Goal: Task Accomplishment & Management: Use online tool/utility

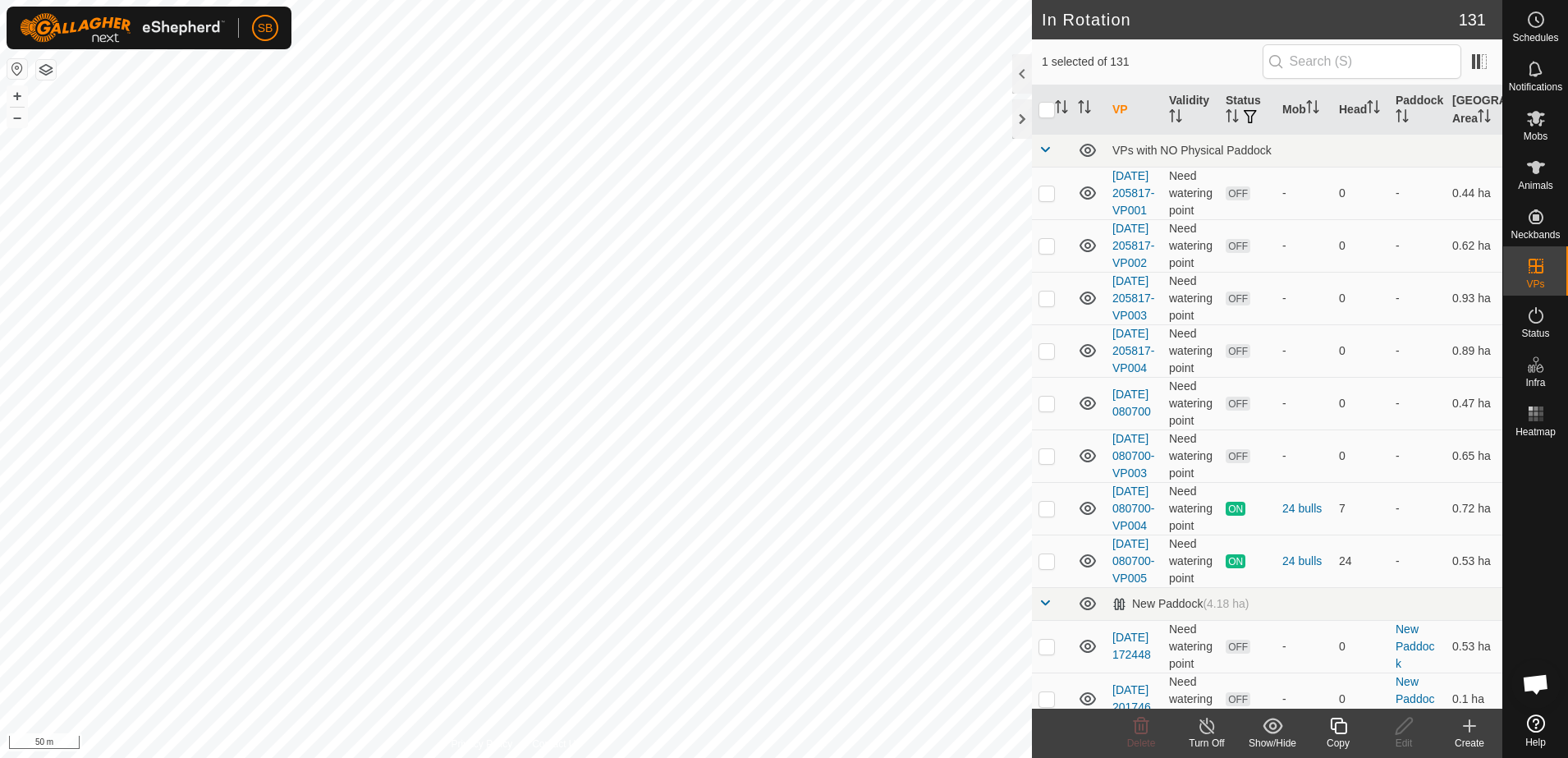
click at [1338, 730] on icon at bounding box center [1338, 725] width 20 height 19
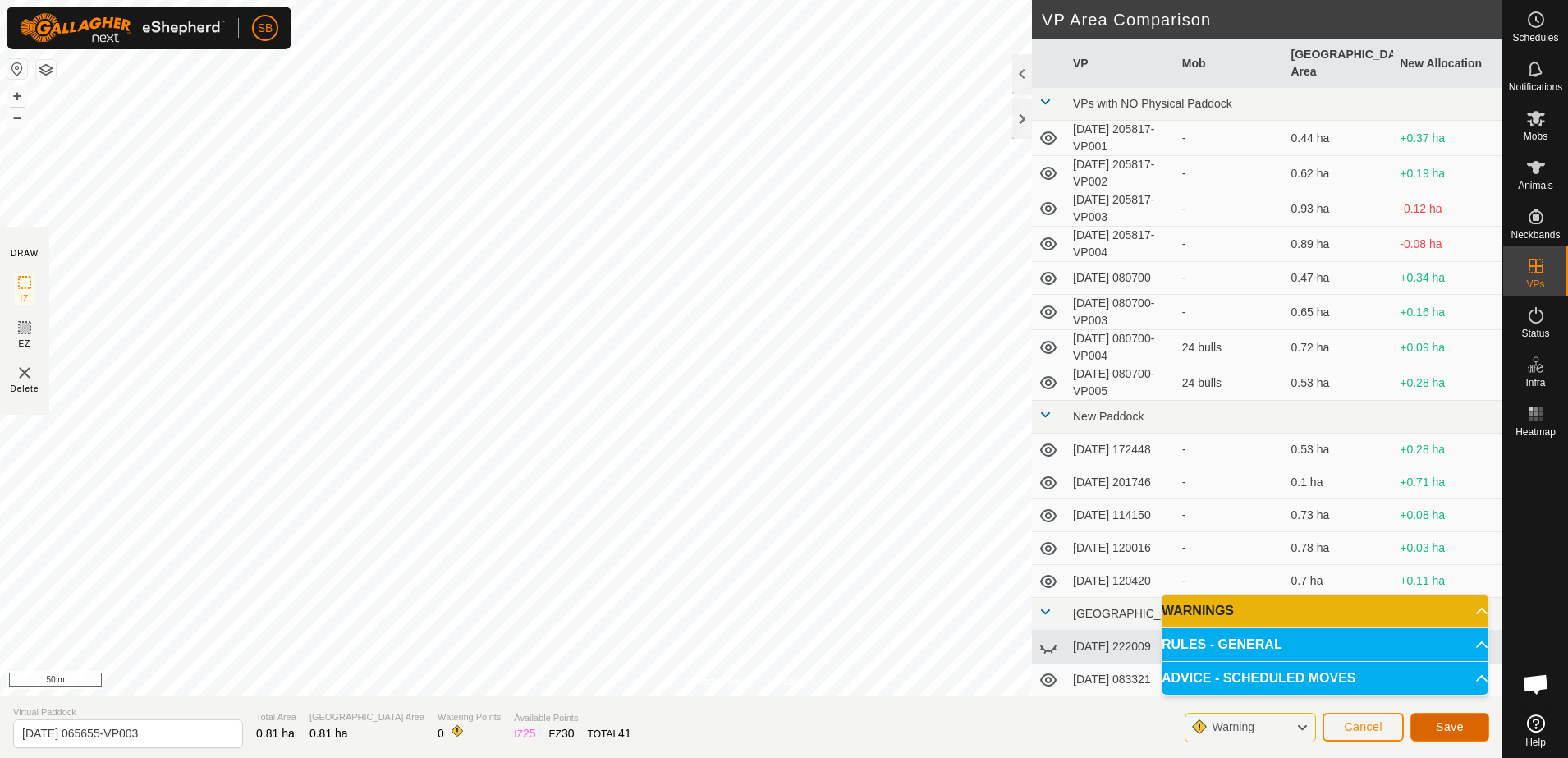
click at [1448, 727] on span "Save" at bounding box center [1449, 727] width 28 height 13
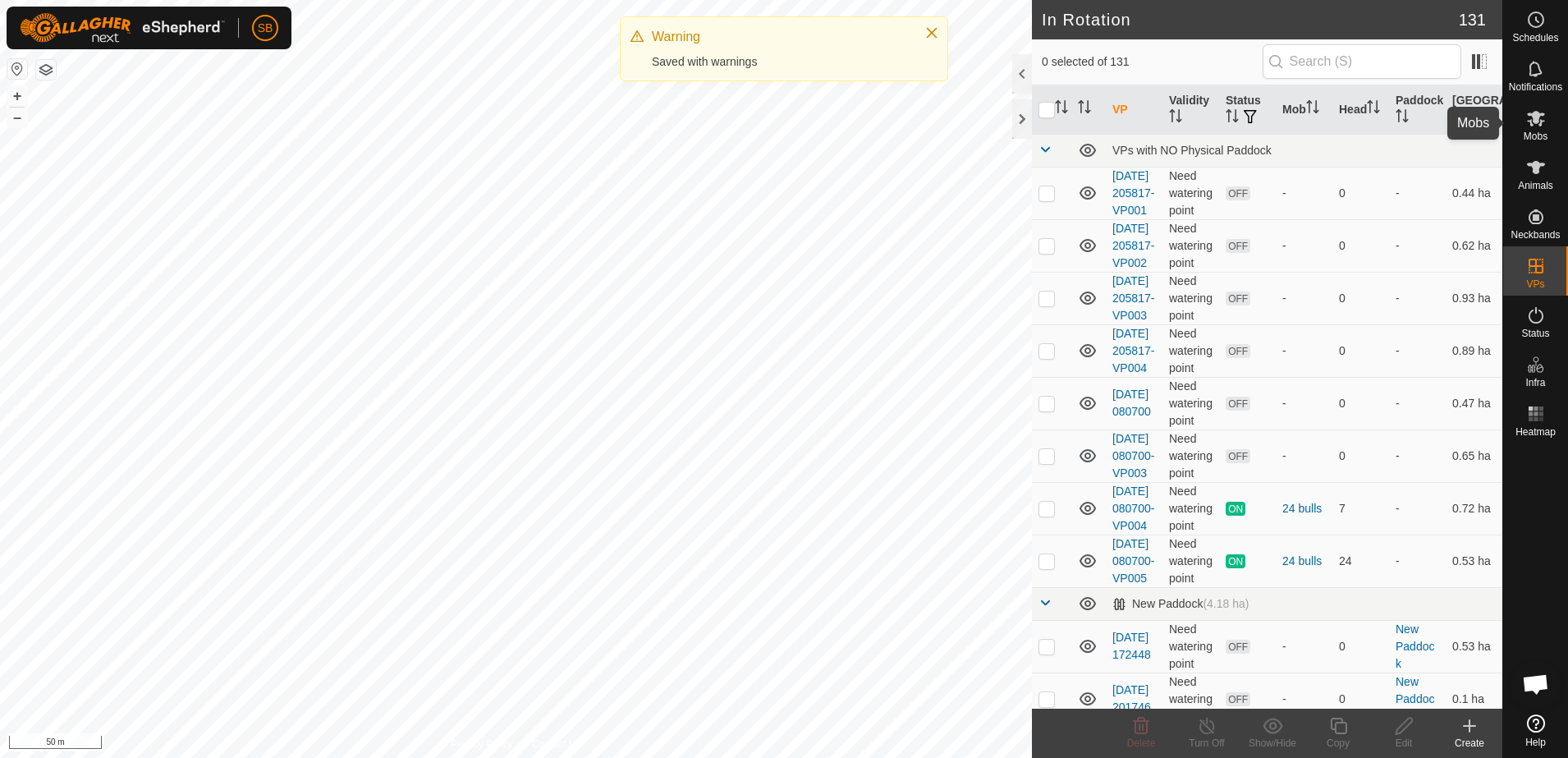
drag, startPoint x: 1539, startPoint y: 122, endPoint x: 1528, endPoint y: 135, distance: 17.0
click at [1541, 122] on icon at bounding box center [1535, 119] width 18 height 16
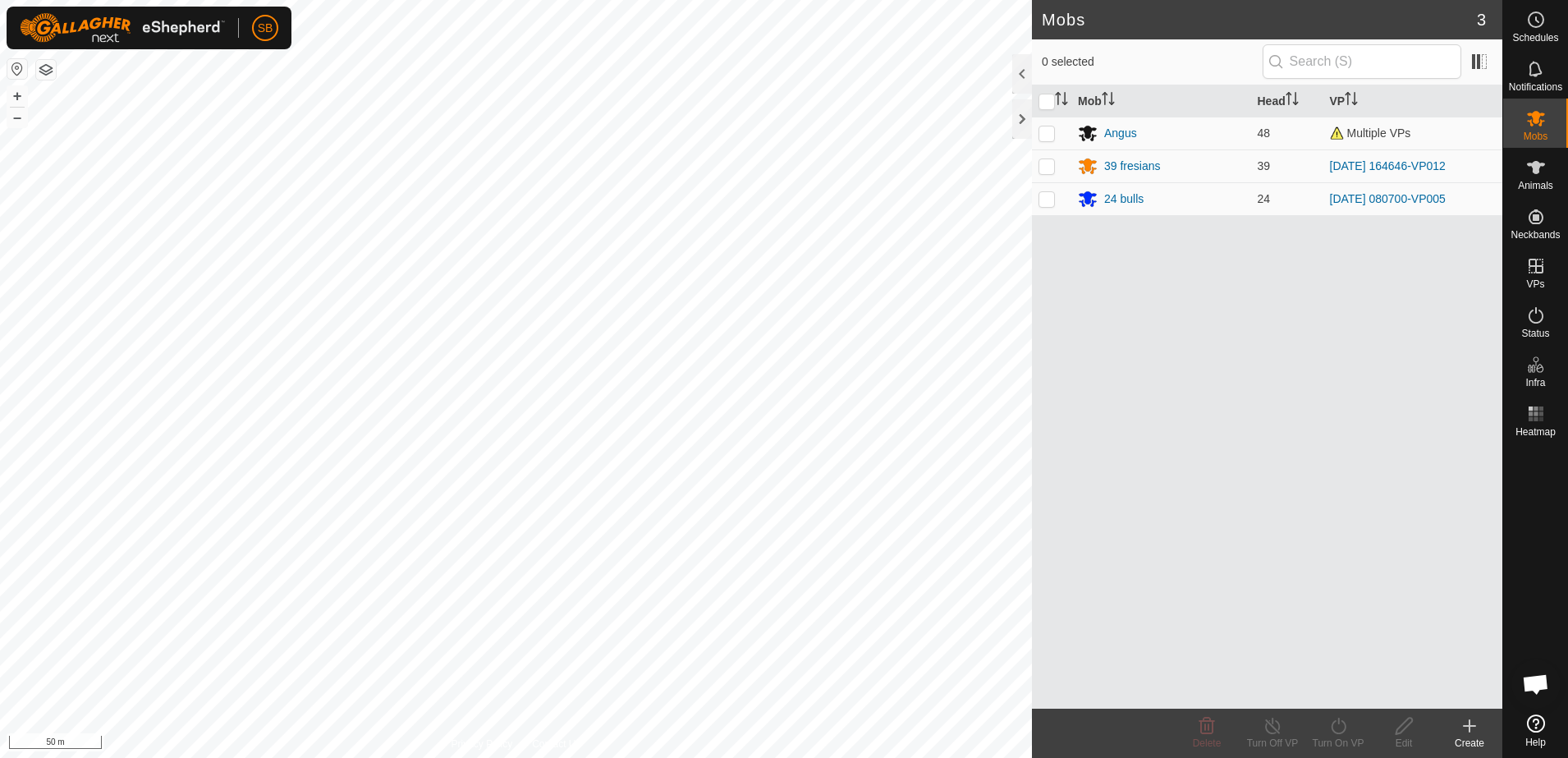
click at [1049, 134] on p-checkbox at bounding box center [1046, 133] width 17 height 13
checkbox input "true"
click at [1340, 726] on icon at bounding box center [1338, 725] width 20 height 19
click at [1342, 692] on link "Now" at bounding box center [1387, 689] width 162 height 33
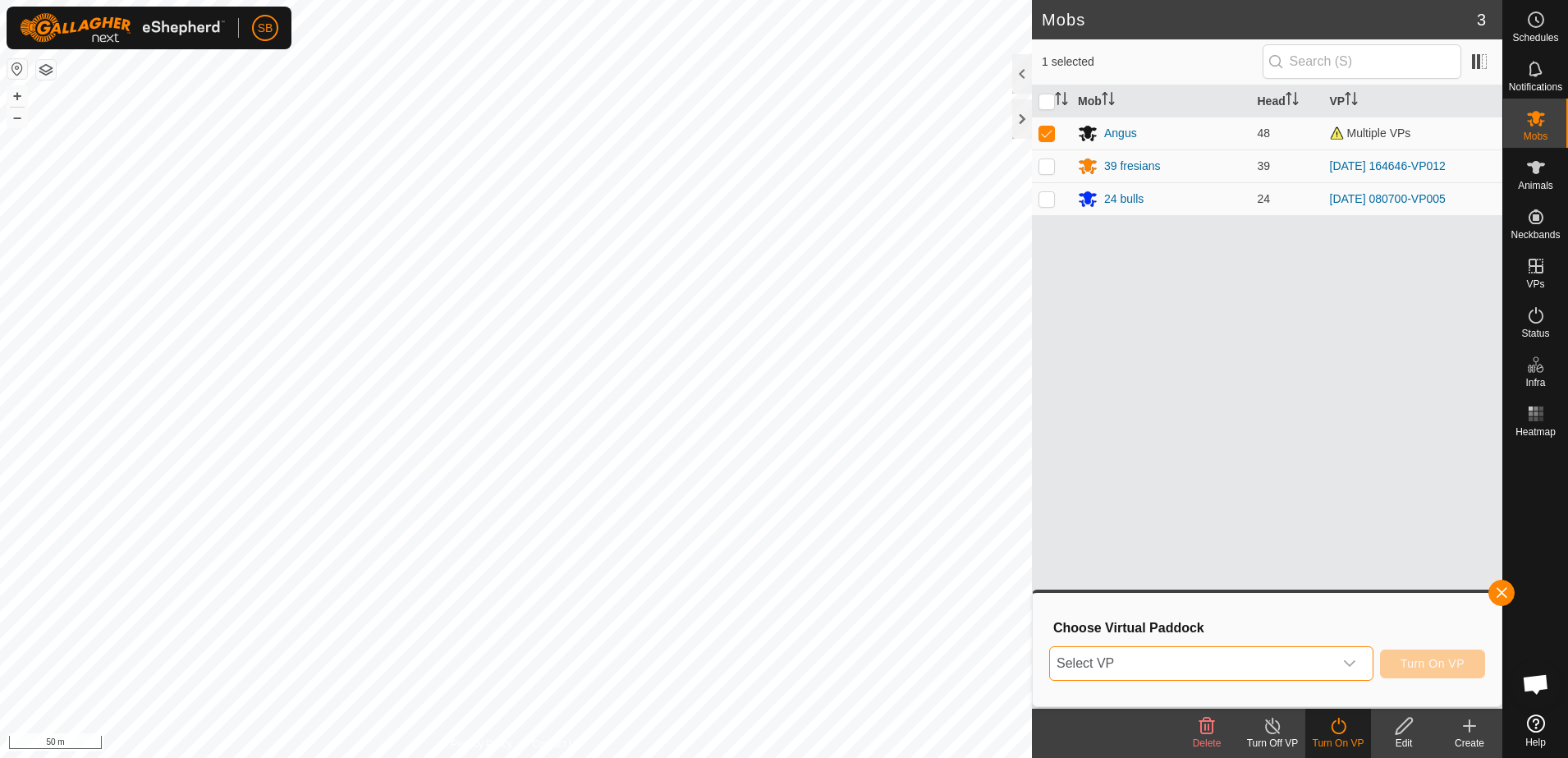
click at [1329, 670] on span "Select VP" at bounding box center [1191, 663] width 283 height 33
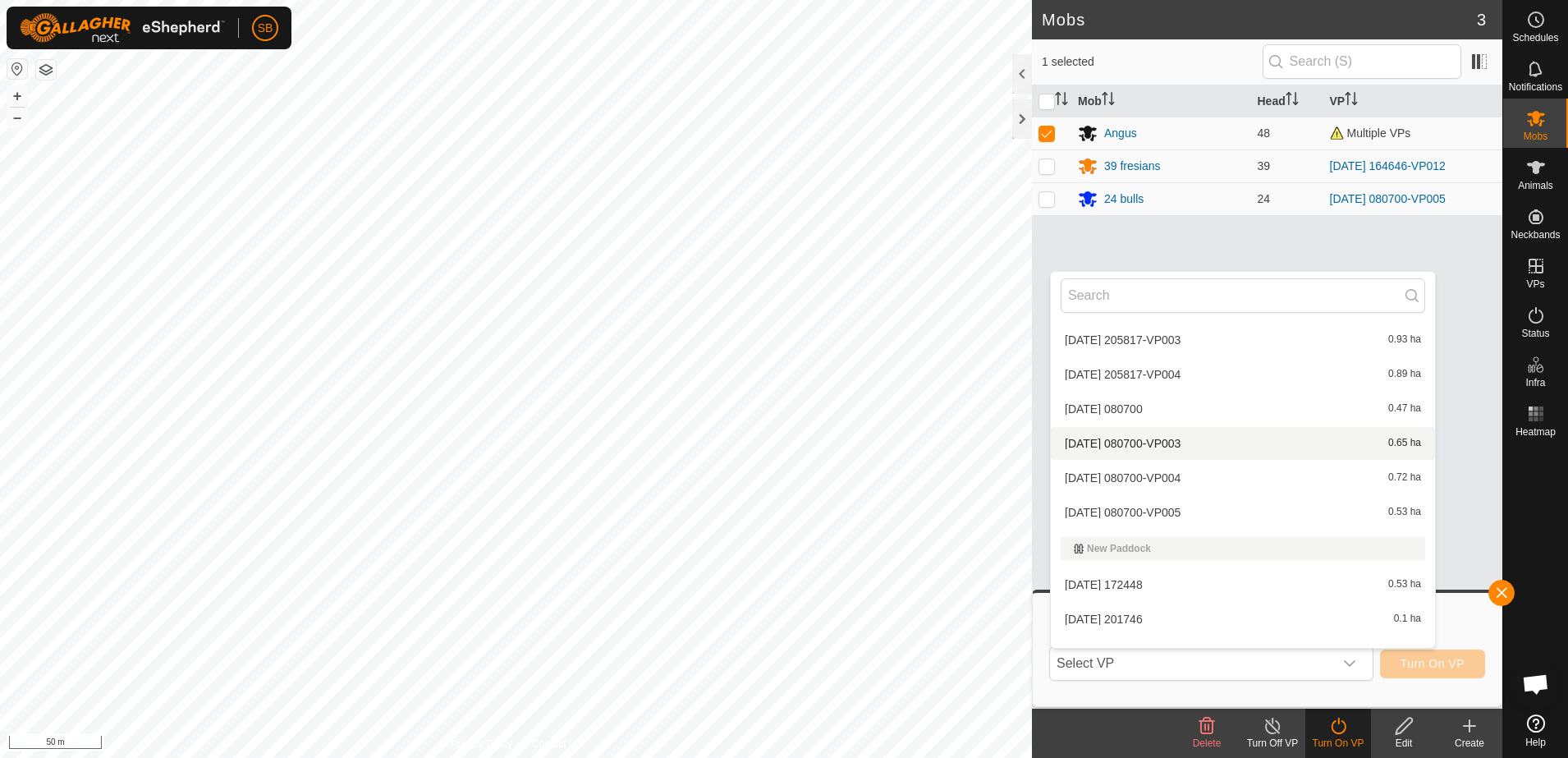
scroll to position [205, 0]
click at [1502, 592] on button "button" at bounding box center [1501, 592] width 26 height 26
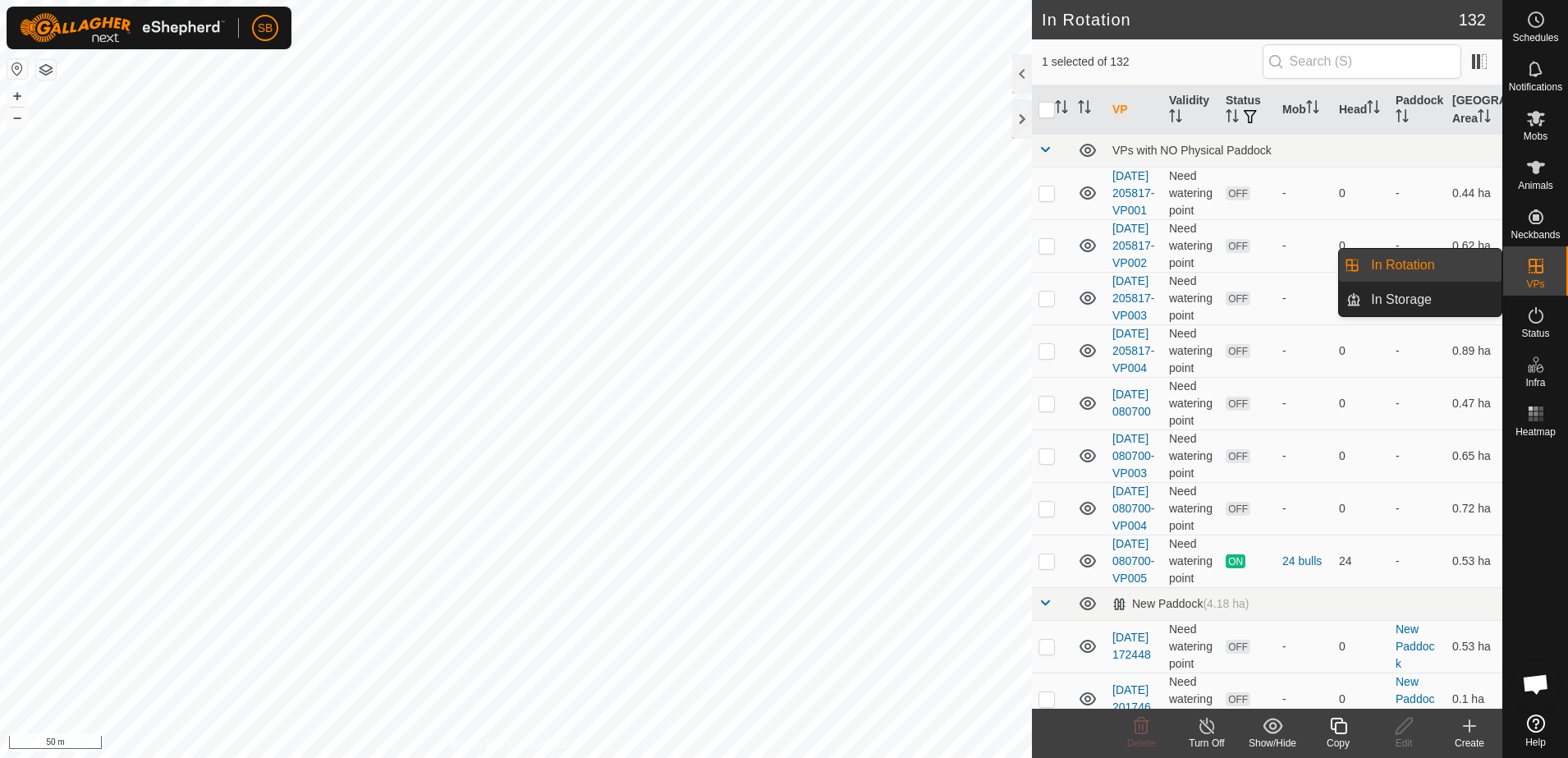
click at [1418, 268] on link "In Rotation" at bounding box center [1431, 265] width 140 height 33
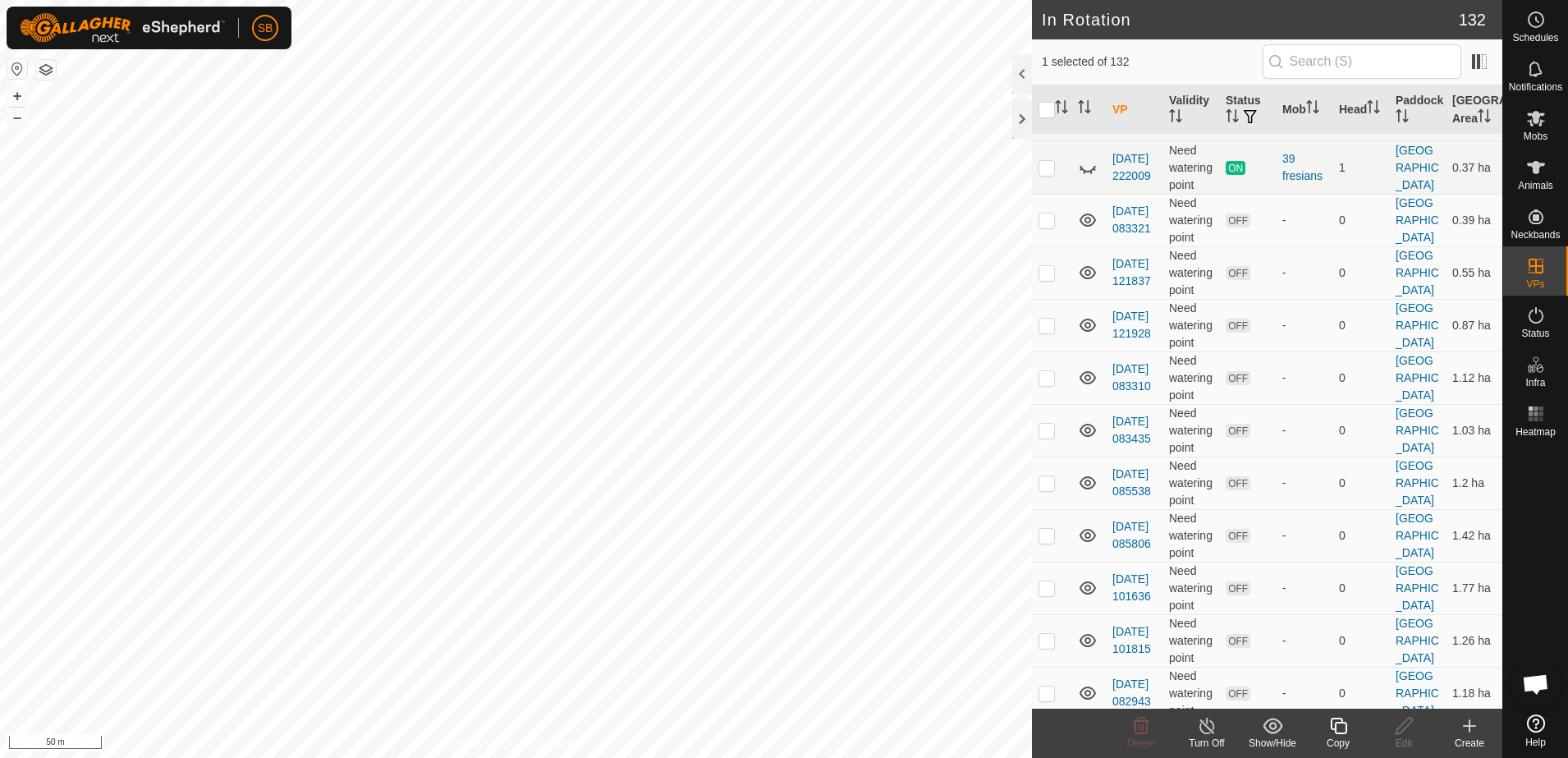
scroll to position [821, 0]
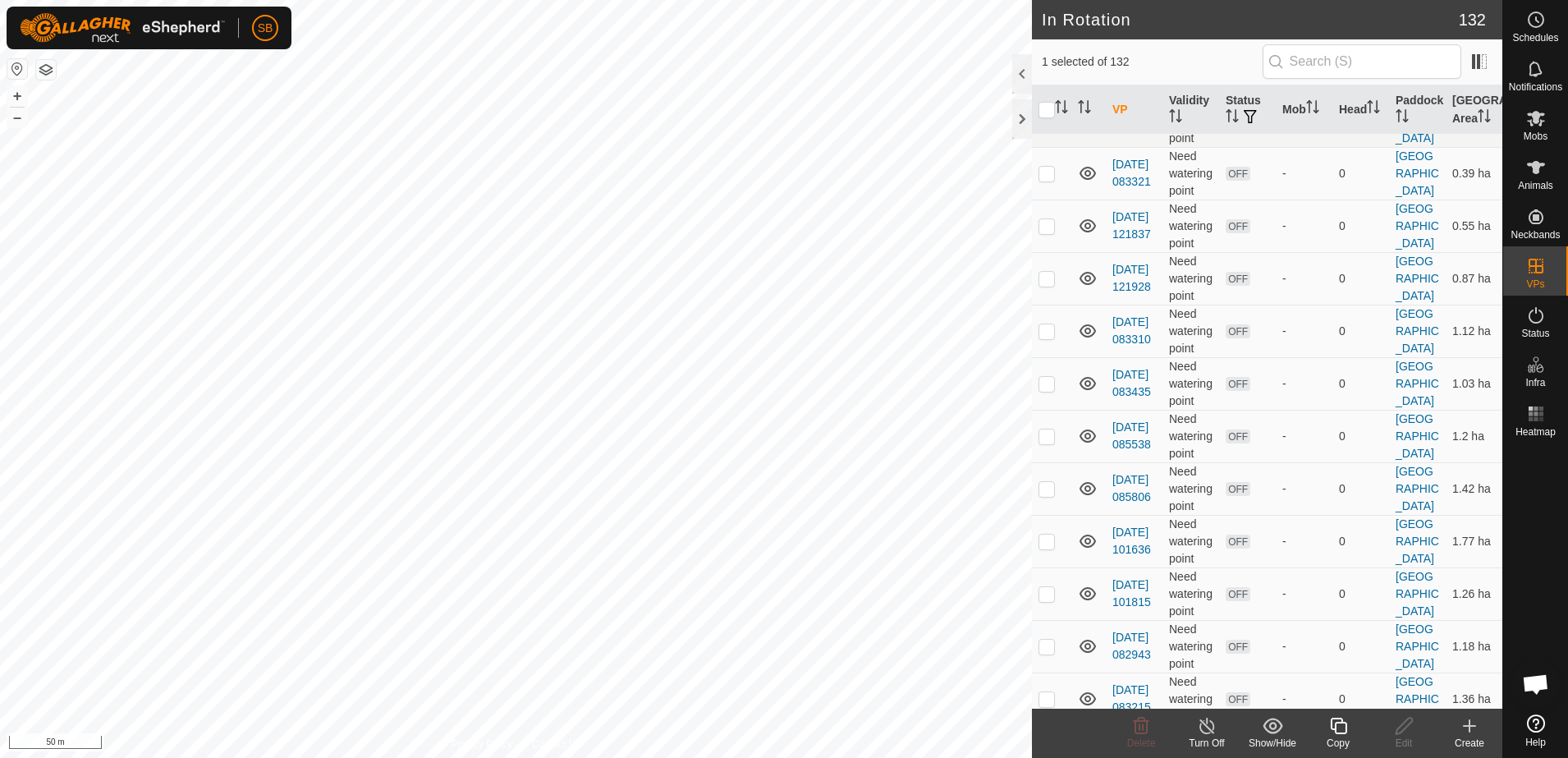
click at [1084, 130] on icon at bounding box center [1087, 120] width 19 height 19
click at [1085, 130] on icon at bounding box center [1087, 120] width 19 height 19
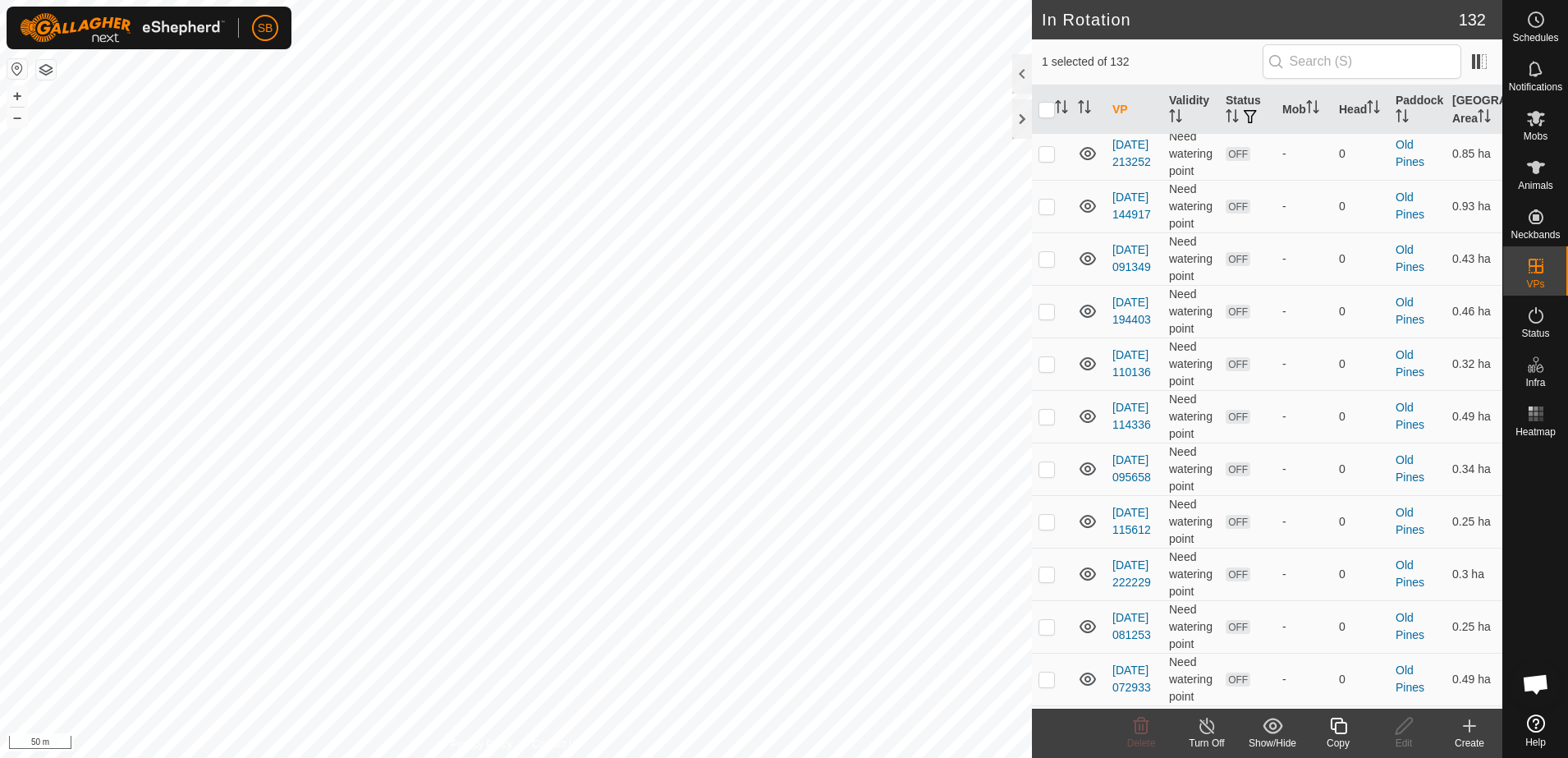
scroll to position [3899, 0]
checkbox input "false"
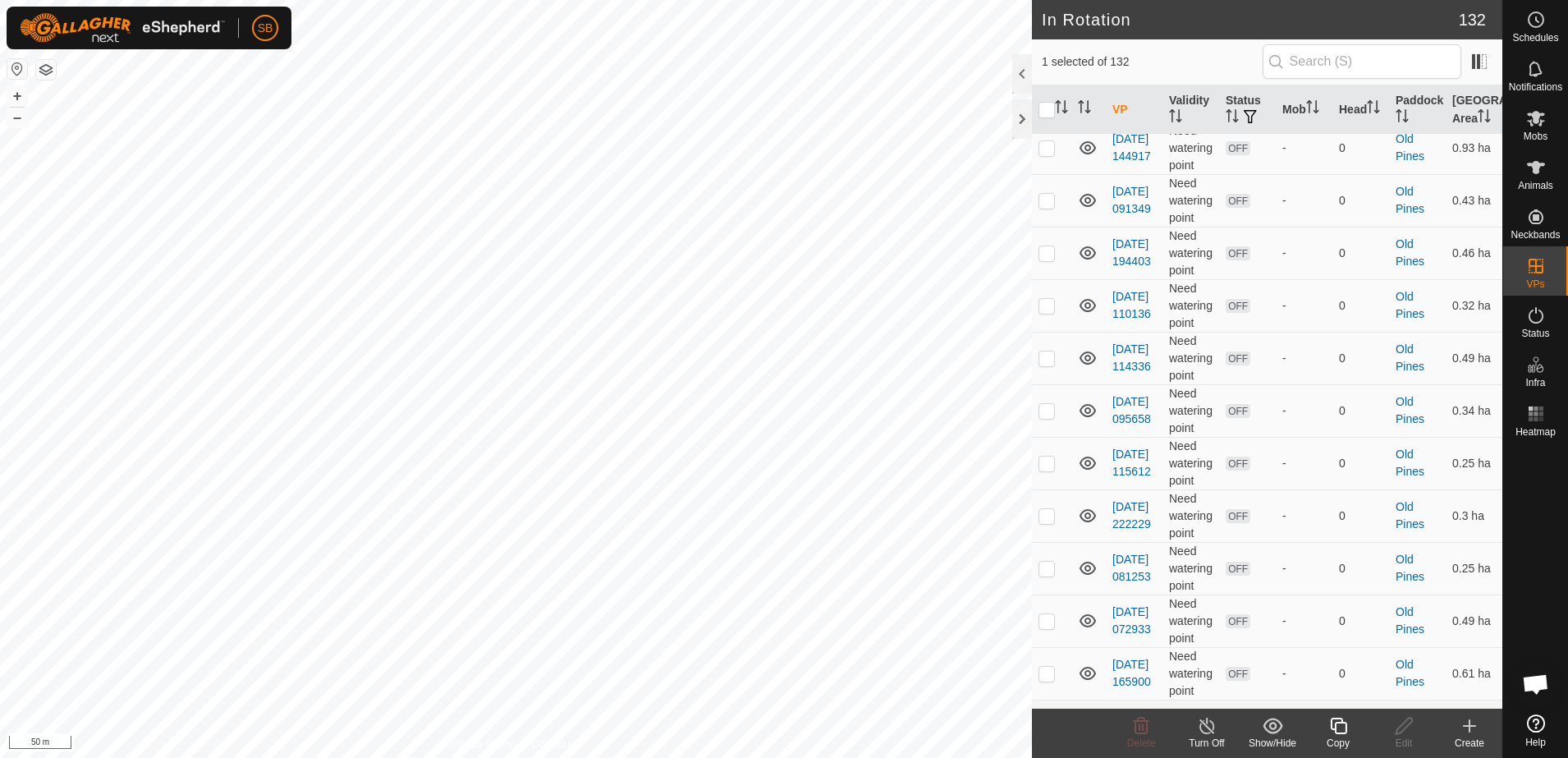
checkbox input "false"
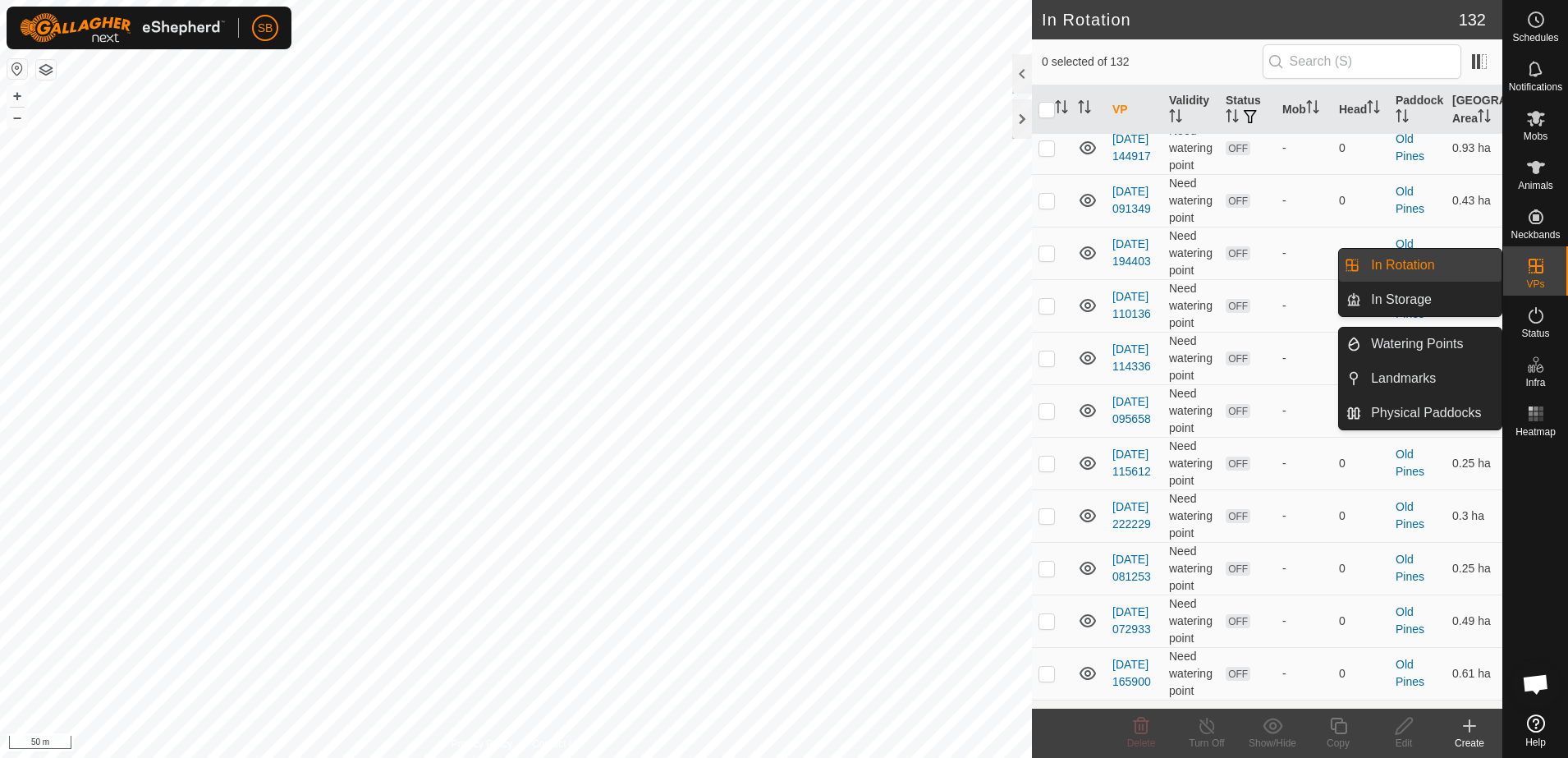
click at [1422, 267] on link "In Rotation" at bounding box center [1431, 265] width 140 height 33
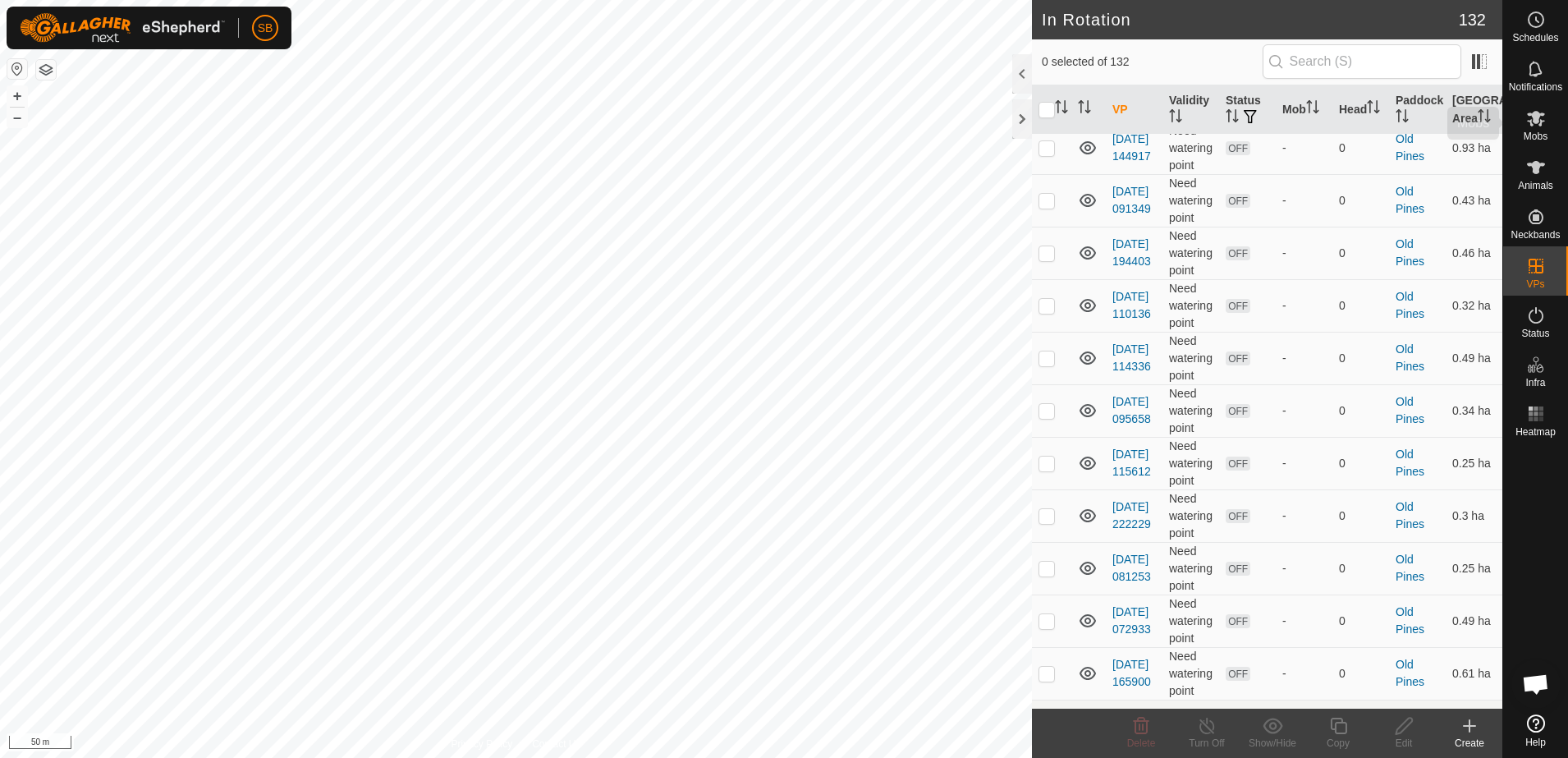
click at [1538, 133] on span "Mobs" at bounding box center [1535, 136] width 24 height 10
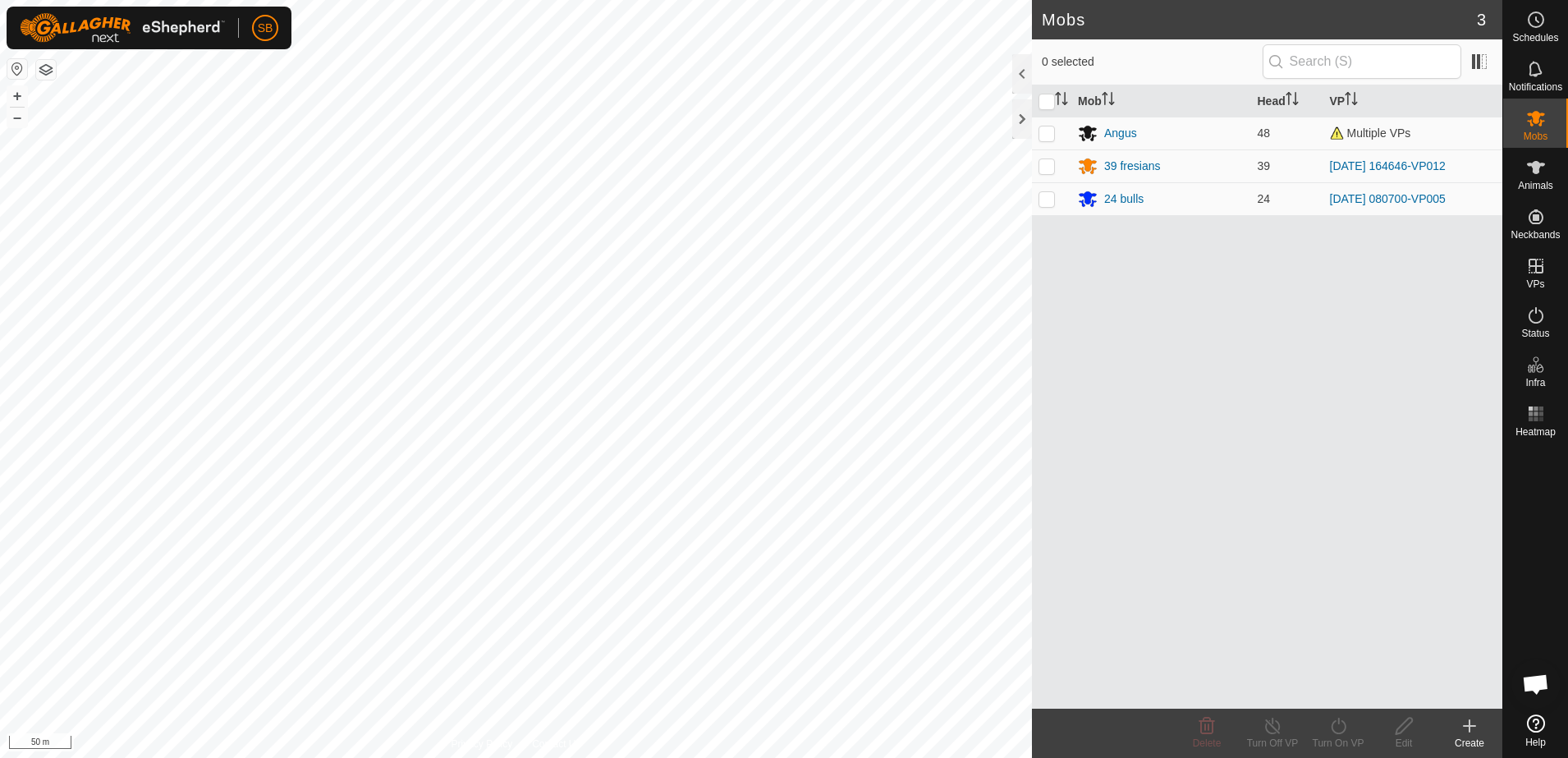
click at [1046, 138] on p-checkbox at bounding box center [1046, 133] width 17 height 13
checkbox input "true"
click at [1333, 733] on icon at bounding box center [1338, 725] width 20 height 19
click at [1341, 684] on link "Now" at bounding box center [1387, 689] width 162 height 33
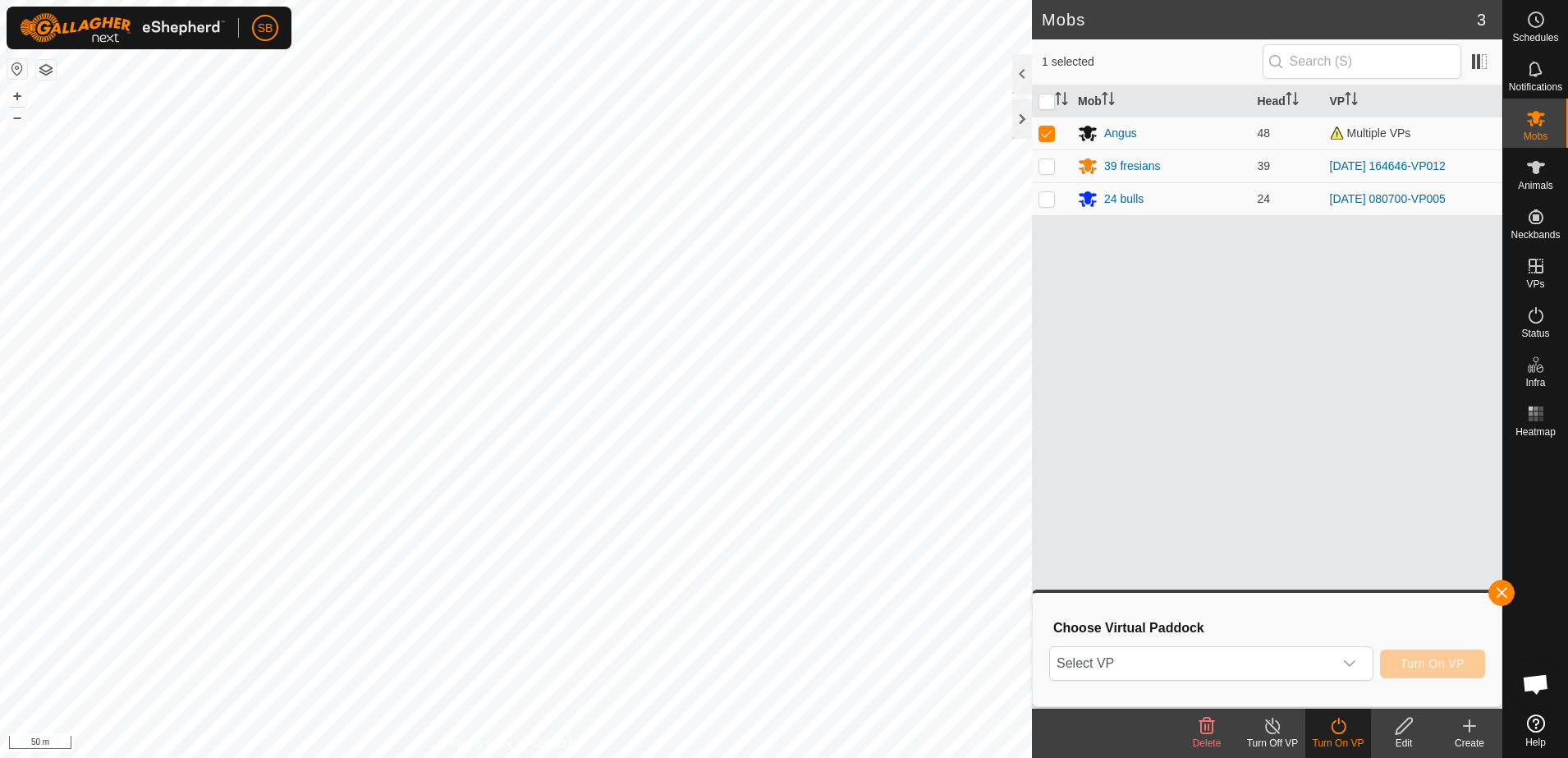
click at [1363, 662] on div "dropdown trigger" at bounding box center [1349, 663] width 33 height 33
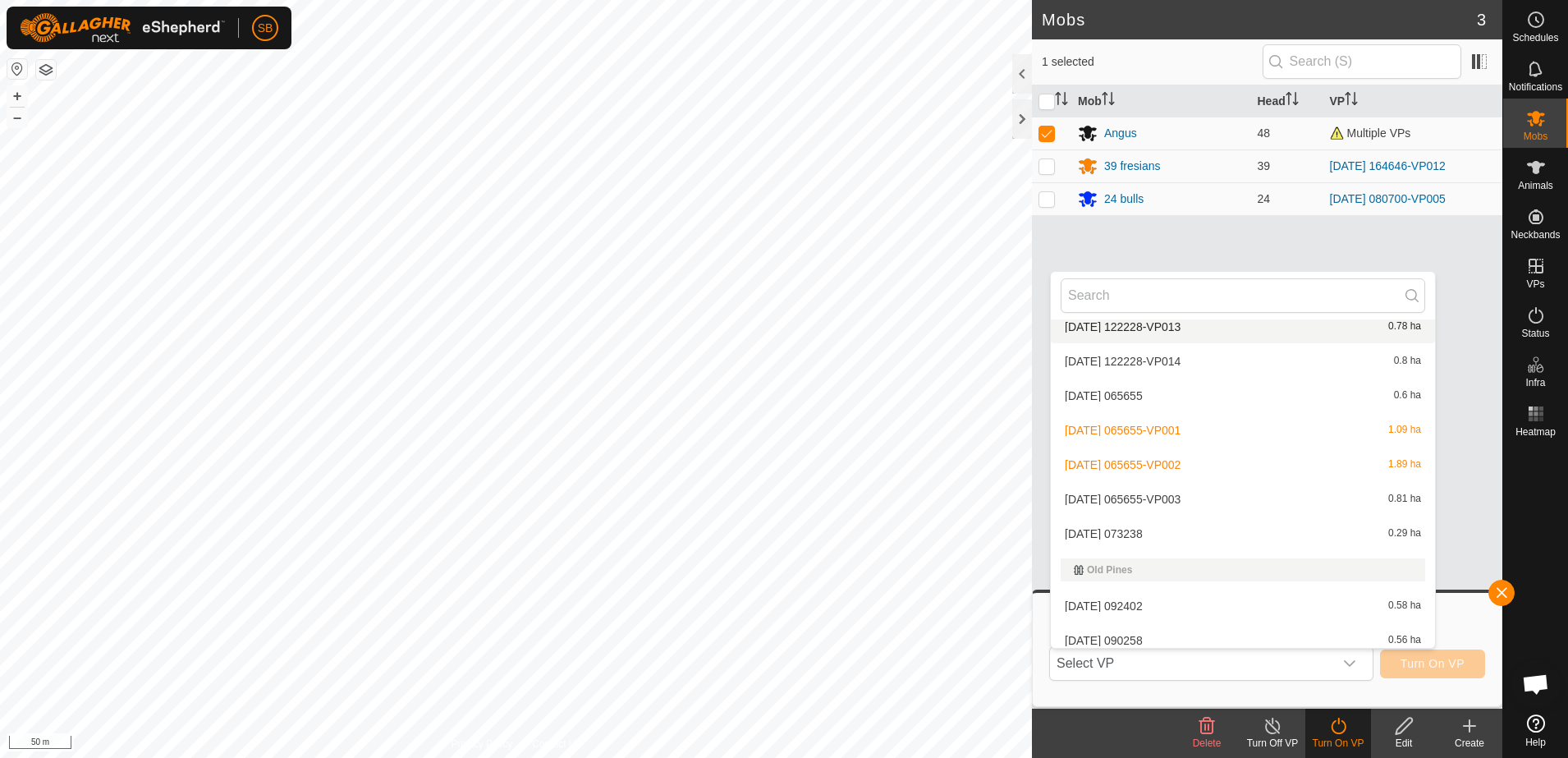
scroll to position [1847, 0]
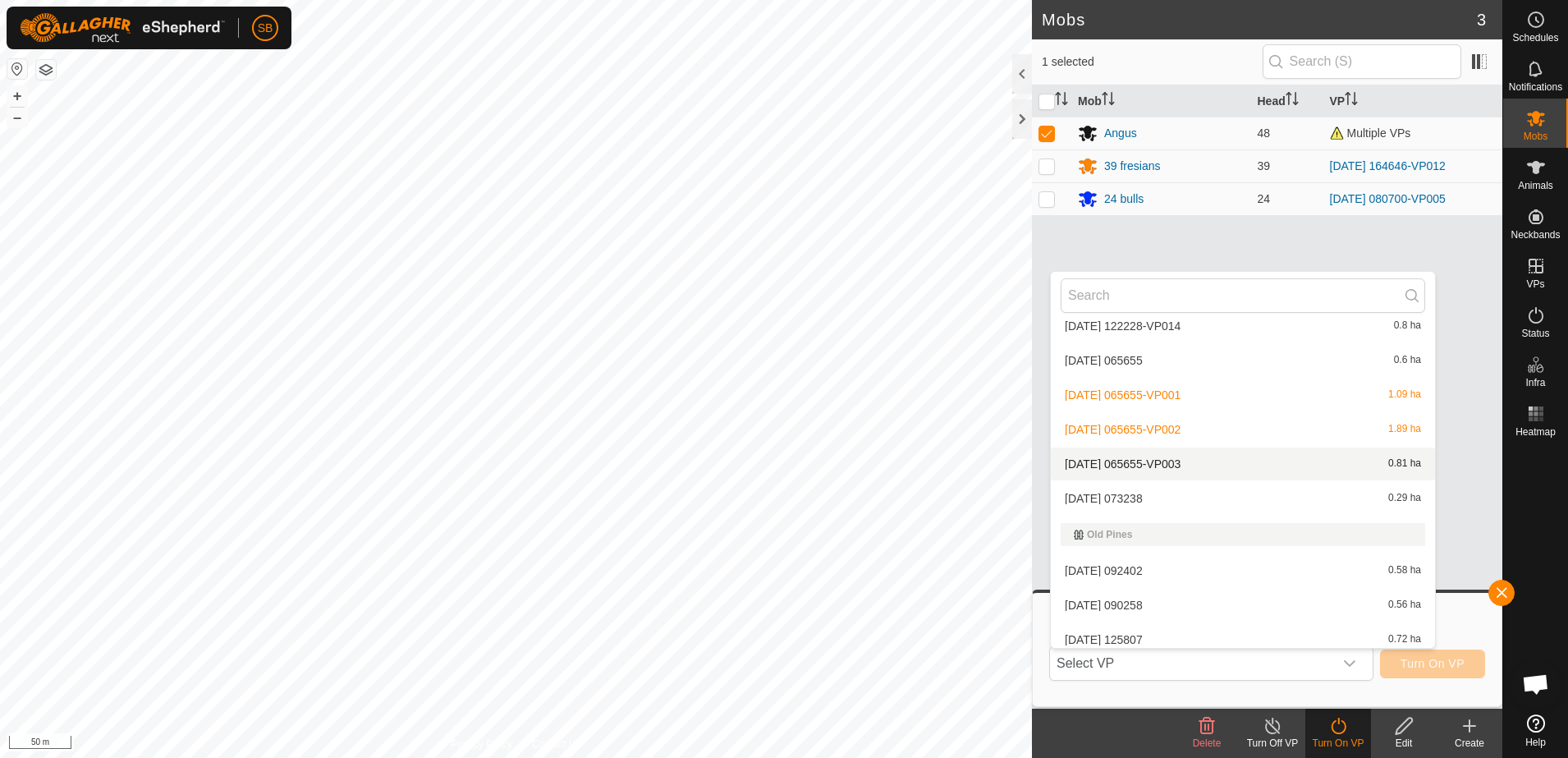
click at [1212, 466] on li "[DATE] 065655-VP003 0.81 ha" at bounding box center [1242, 464] width 384 height 33
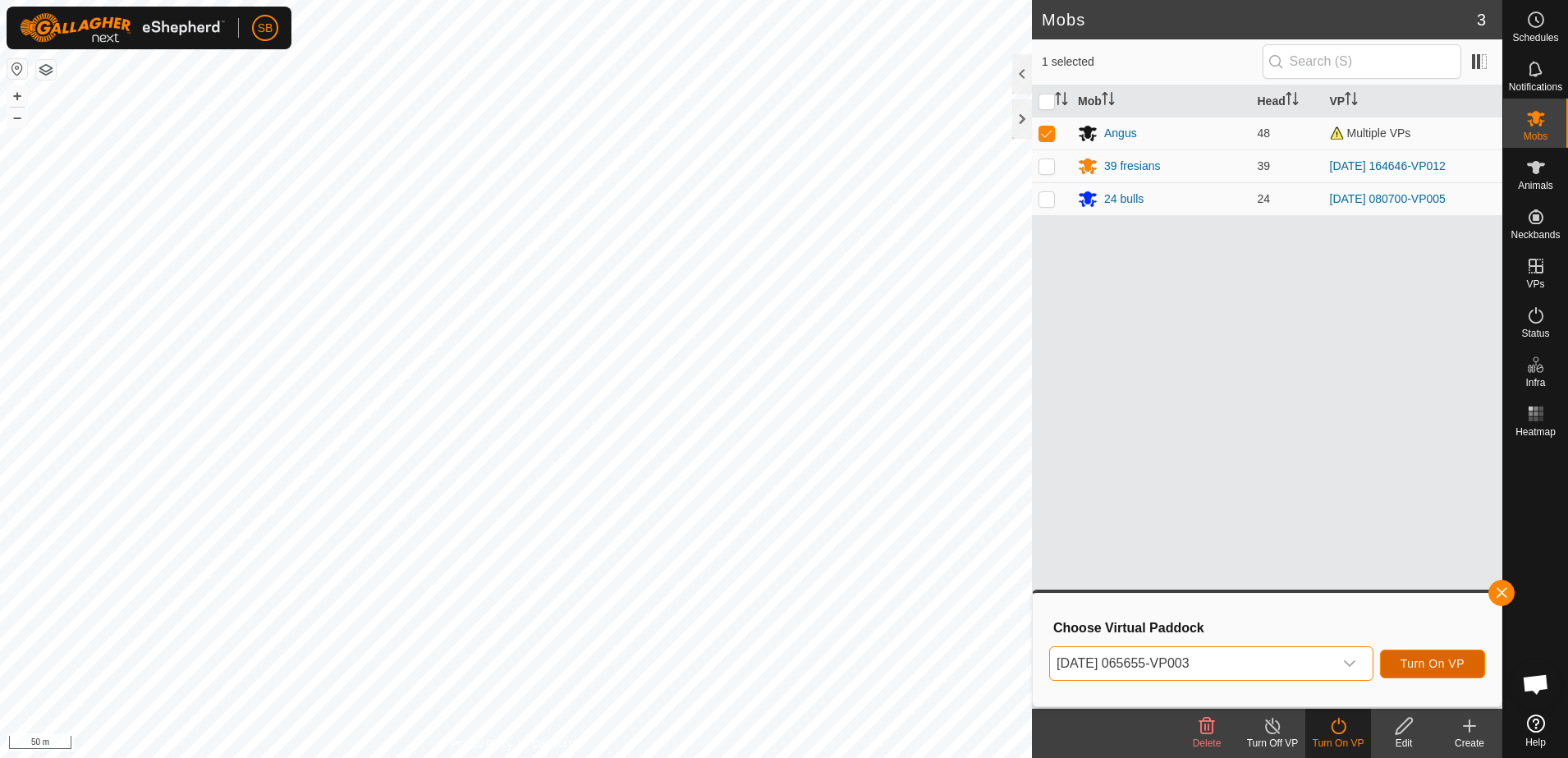
click at [1422, 667] on span "Turn On VP" at bounding box center [1433, 664] width 64 height 13
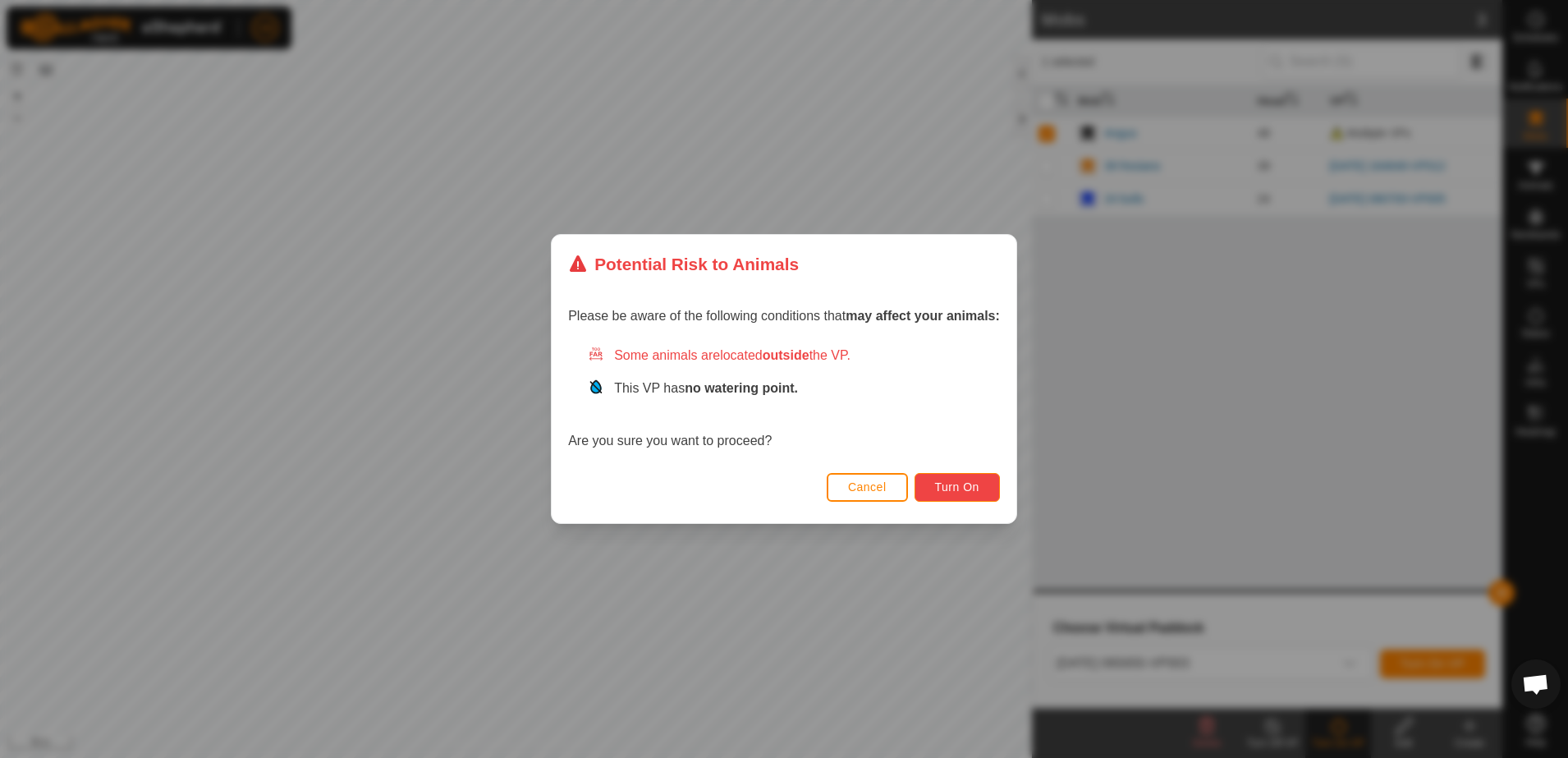
click at [978, 484] on button "Turn On" at bounding box center [956, 487] width 85 height 29
